Goal: Find specific page/section: Find specific page/section

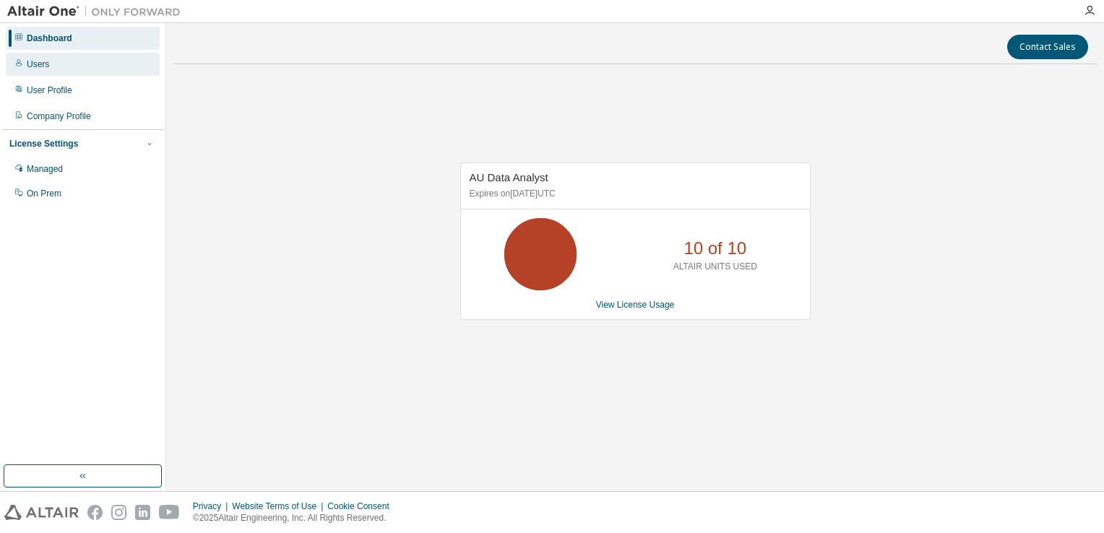
click at [95, 63] on div "Users" at bounding box center [83, 64] width 154 height 23
